Goal: Use online tool/utility

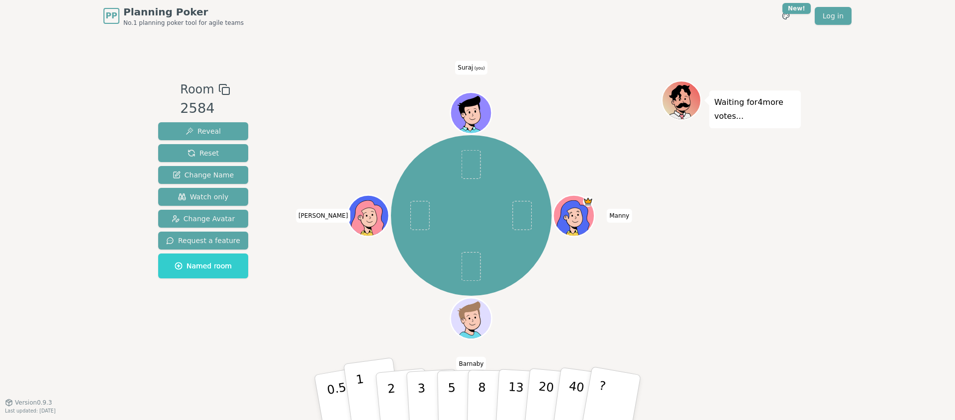
click at [362, 370] on button "1" at bounding box center [372, 398] width 59 height 81
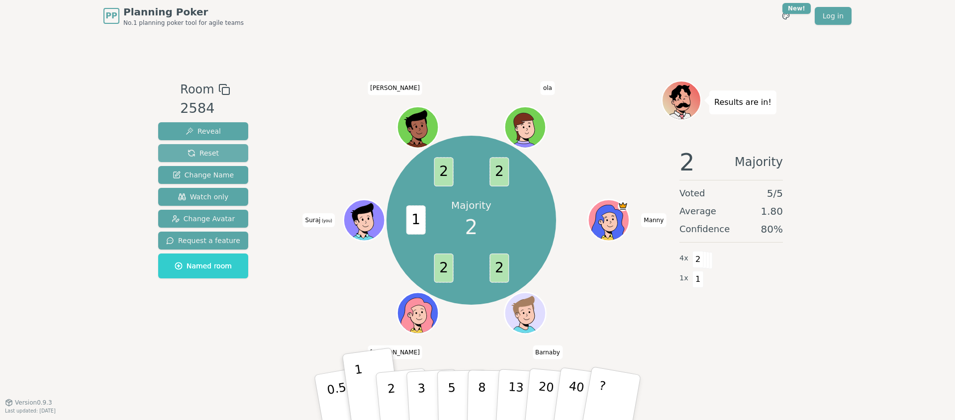
click at [226, 153] on button "Reset" at bounding box center [203, 153] width 90 height 18
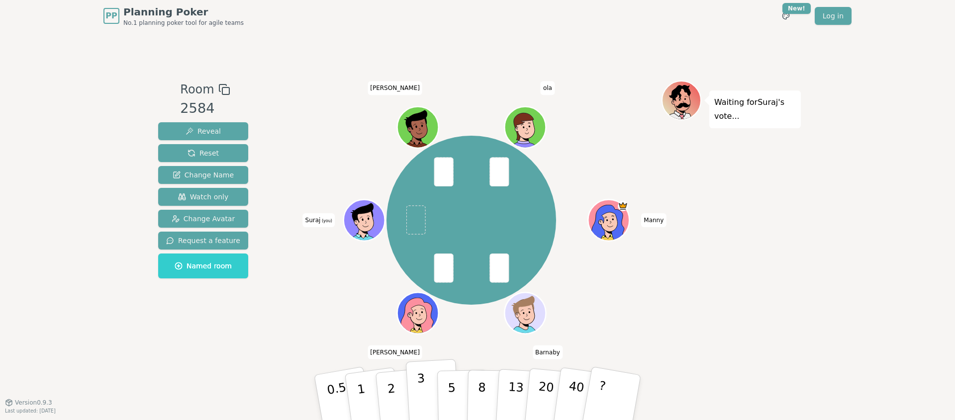
click at [422, 390] on p "3" at bounding box center [422, 399] width 11 height 54
click at [412, 387] on button "3" at bounding box center [433, 398] width 54 height 78
click at [400, 374] on button "2" at bounding box center [403, 398] width 57 height 79
click at [493, 392] on button "8" at bounding box center [492, 398] width 51 height 76
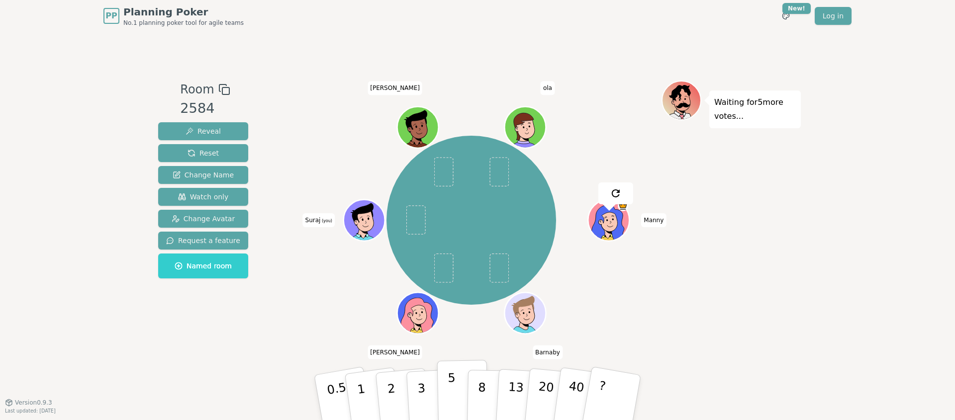
click at [451, 375] on p "5" at bounding box center [452, 398] width 8 height 54
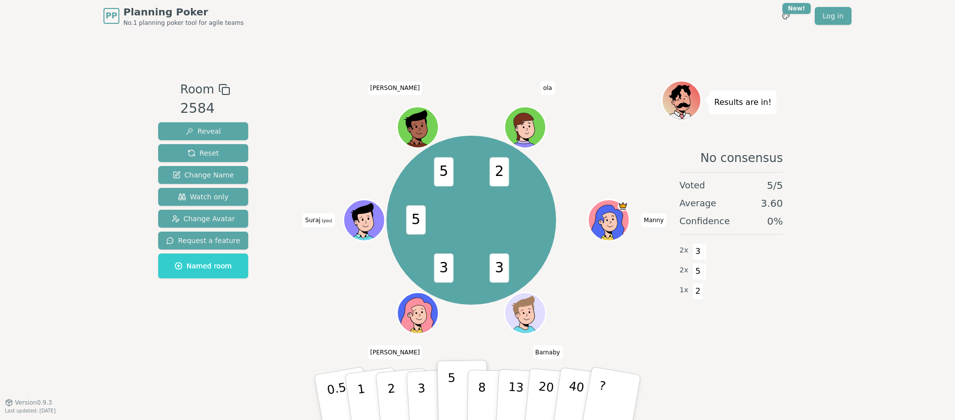
click at [453, 382] on p "5" at bounding box center [452, 398] width 8 height 54
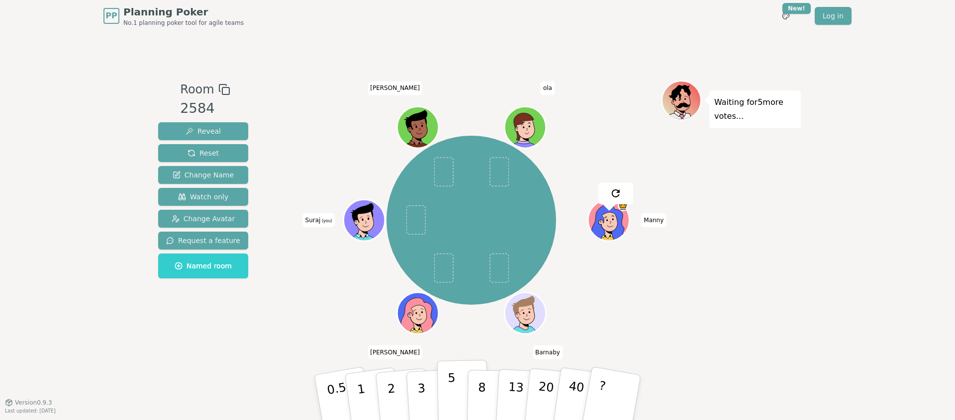
click at [448, 381] on p "5" at bounding box center [452, 398] width 8 height 54
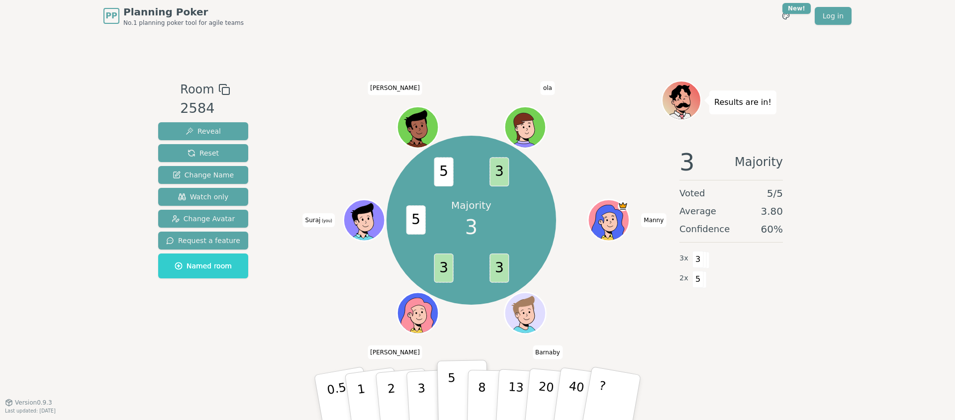
click at [449, 358] on div "Room 2584 Reveal Reset Change Name Watch only Change Avatar Request a feature N…" at bounding box center [477, 217] width 647 height 371
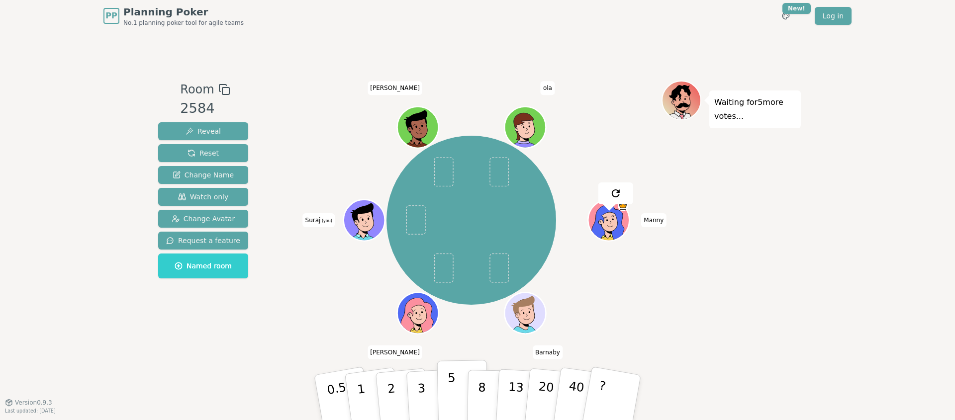
click at [452, 387] on p "5" at bounding box center [452, 398] width 8 height 54
click at [368, 397] on button "1" at bounding box center [372, 398] width 59 height 81
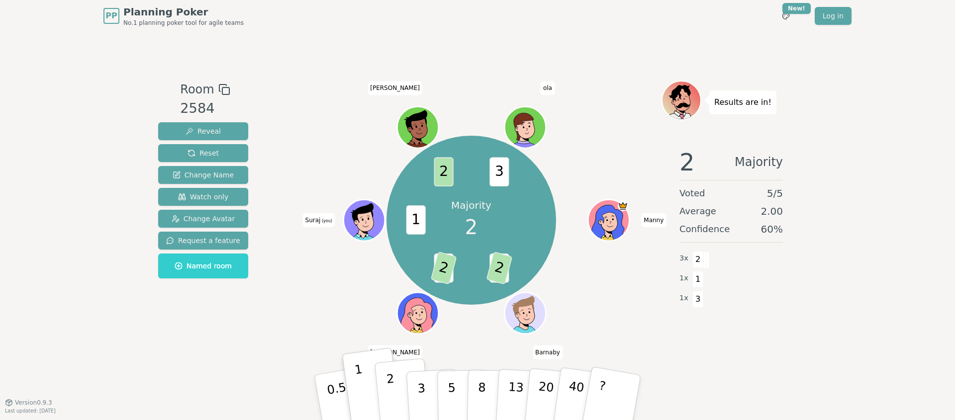
click at [403, 374] on button "2" at bounding box center [403, 398] width 57 height 79
